Goal: Transaction & Acquisition: Purchase product/service

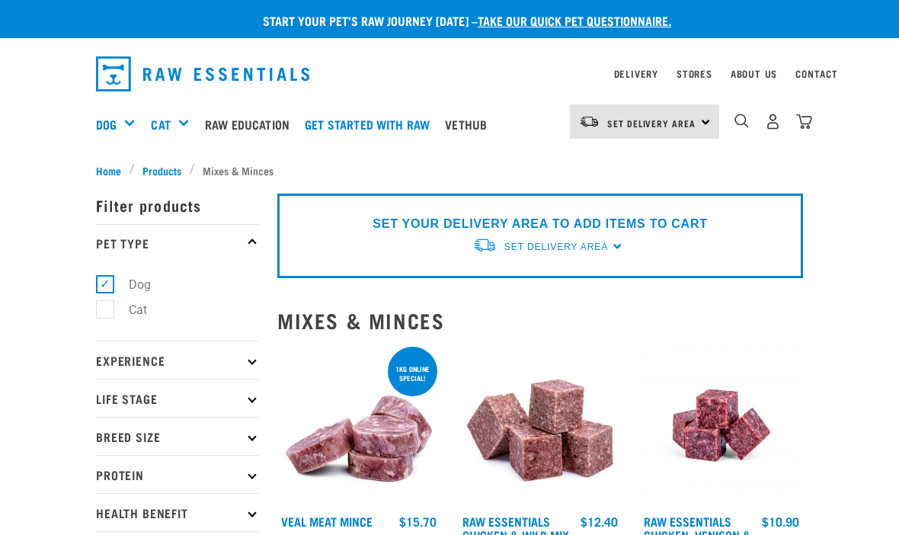
select select
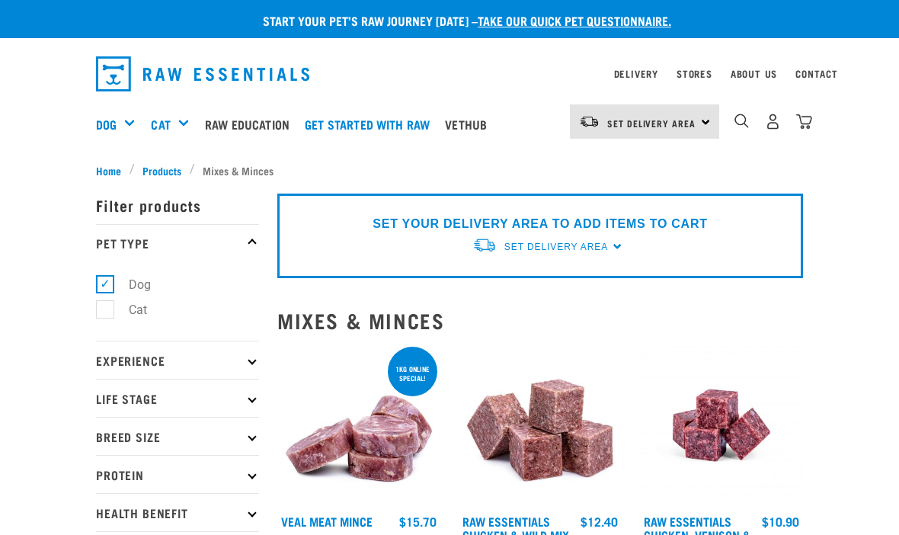
select select
select select "763"
select select
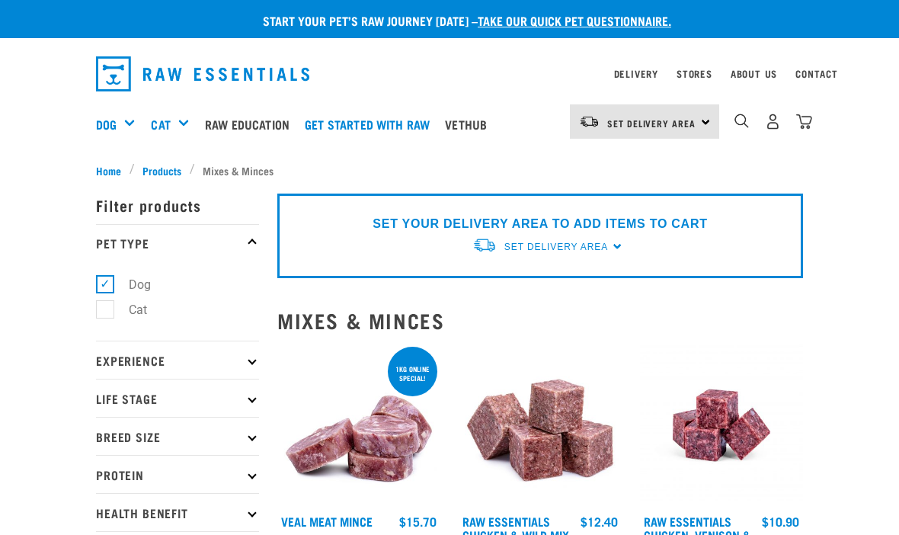
select select
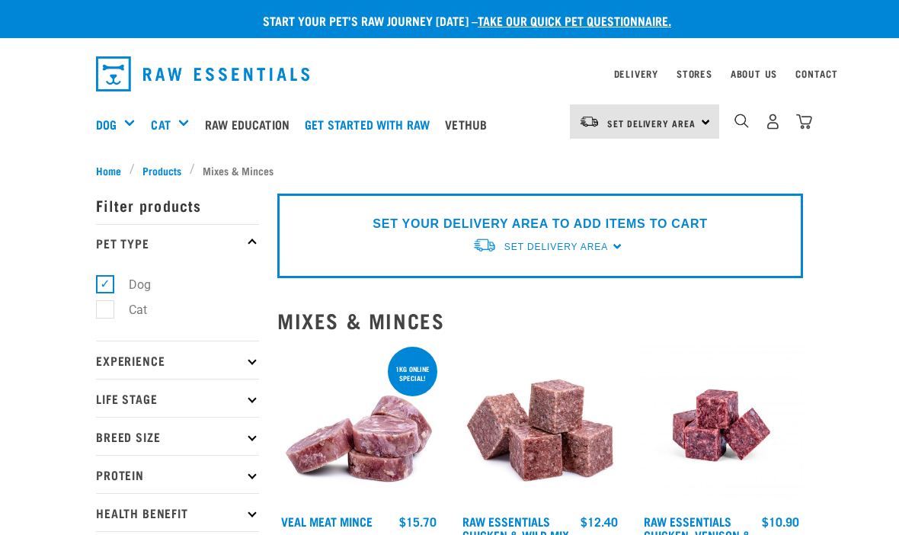
select select
select select "763"
select select
